Goal: Find specific page/section: Find specific page/section

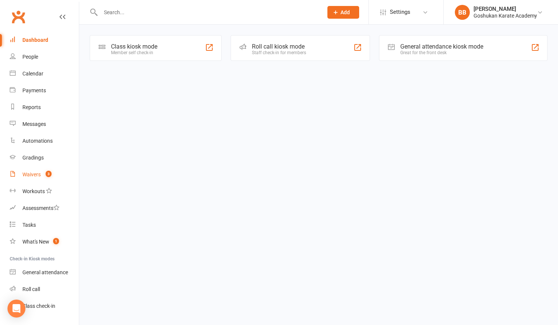
click at [34, 176] on div "Waivers" at bounding box center [31, 175] width 18 height 6
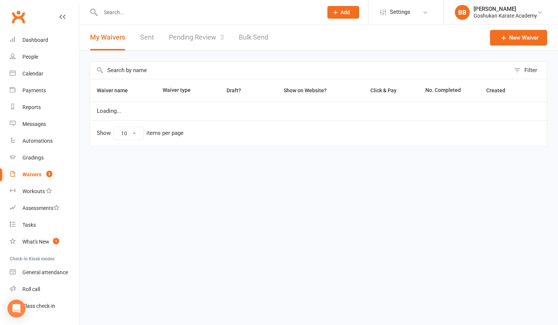
click at [180, 9] on input "text" at bounding box center [207, 12] width 219 height 10
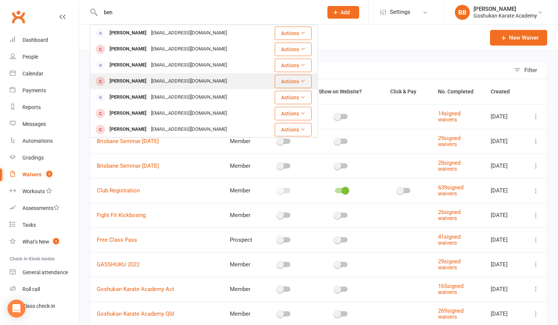
type input "ben"
click at [164, 83] on div "[EMAIL_ADDRESS][DOMAIN_NAME]" at bounding box center [189, 81] width 80 height 11
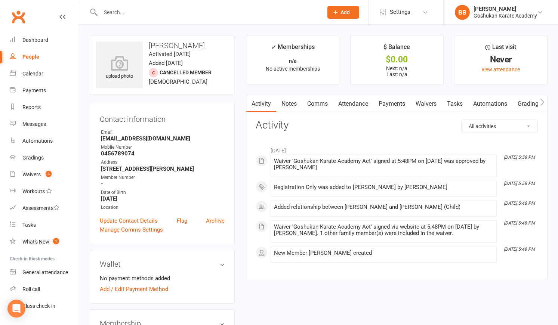
click at [240, 146] on main "✓ Memberships n/a No active memberships $ Balance $0.00 Next: n/a Last: n/a Las…" at bounding box center [396, 161] width 313 height 253
click at [213, 13] on input "text" at bounding box center [207, 12] width 219 height 10
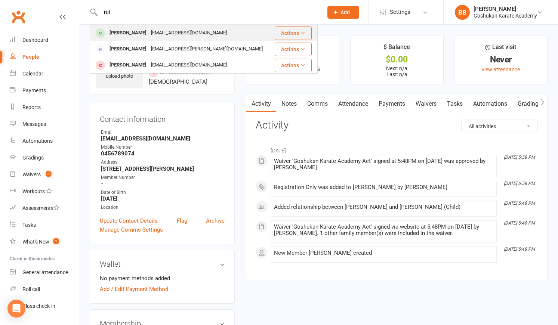
type input "rui"
click at [192, 36] on div "[PERSON_NAME] [EMAIL_ADDRESS][DOMAIN_NAME]" at bounding box center [181, 32] width 182 height 15
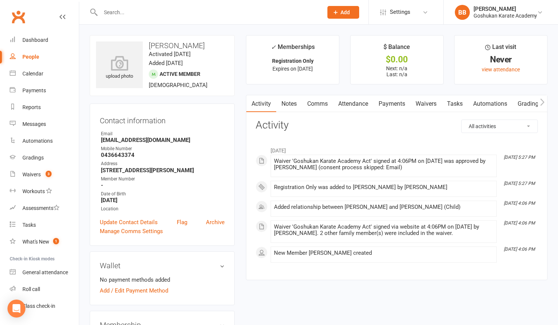
click at [178, 8] on input "text" at bounding box center [207, 12] width 219 height 10
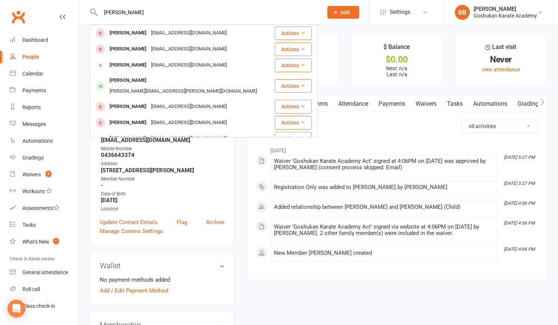
type input "[PERSON_NAME]"
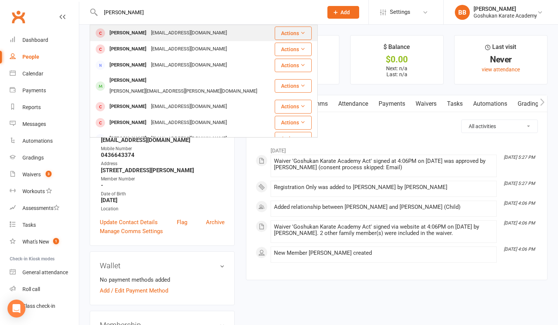
drag, startPoint x: 178, startPoint y: 8, endPoint x: 154, endPoint y: 37, distance: 37.7
click at [154, 37] on div "[EMAIL_ADDRESS][DOMAIN_NAME]" at bounding box center [189, 33] width 80 height 11
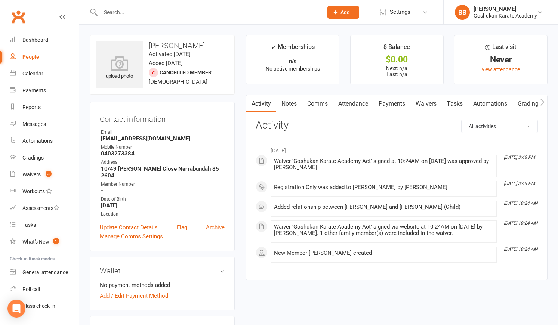
click at [162, 9] on input "text" at bounding box center [207, 12] width 219 height 10
